Goal: Navigation & Orientation: Find specific page/section

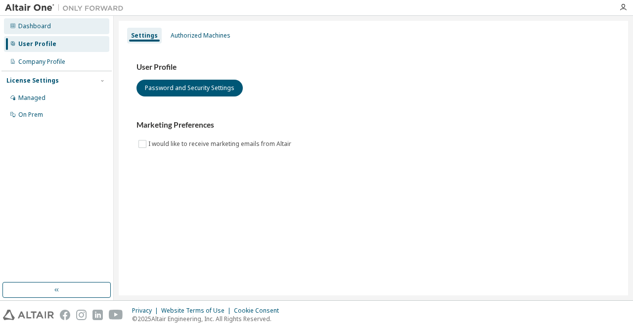
click at [43, 27] on div "Dashboard" at bounding box center [34, 26] width 33 height 8
